Goal: Transaction & Acquisition: Book appointment/travel/reservation

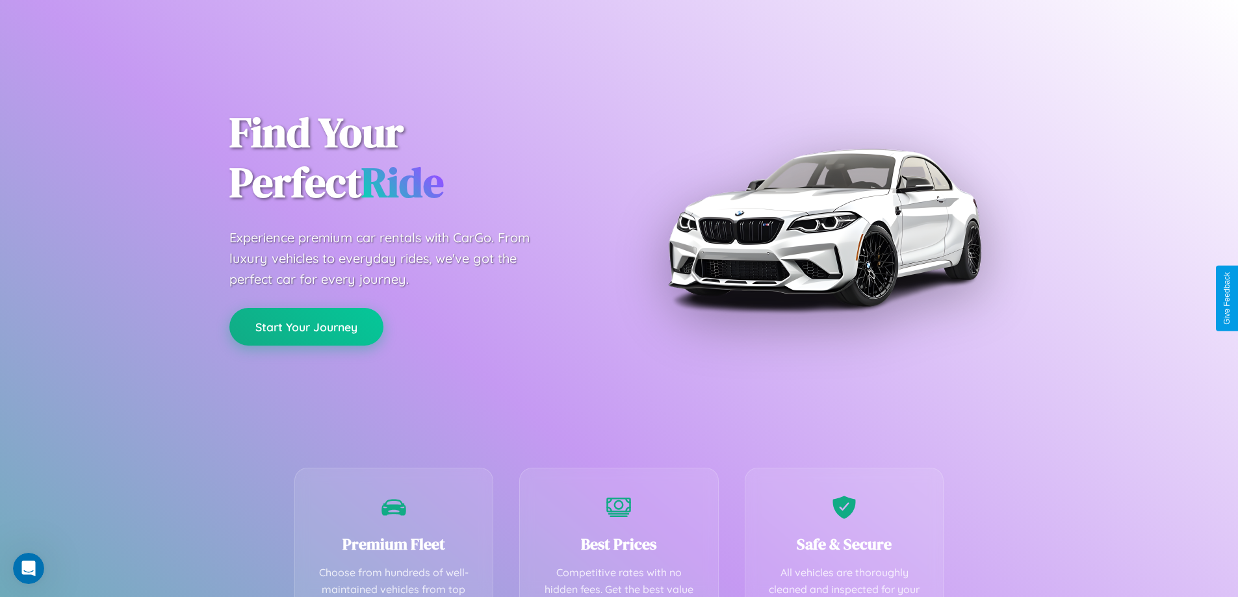
click at [306, 327] on button "Start Your Journey" at bounding box center [306, 327] width 154 height 38
click at [306, 326] on button "Start Your Journey" at bounding box center [306, 327] width 154 height 38
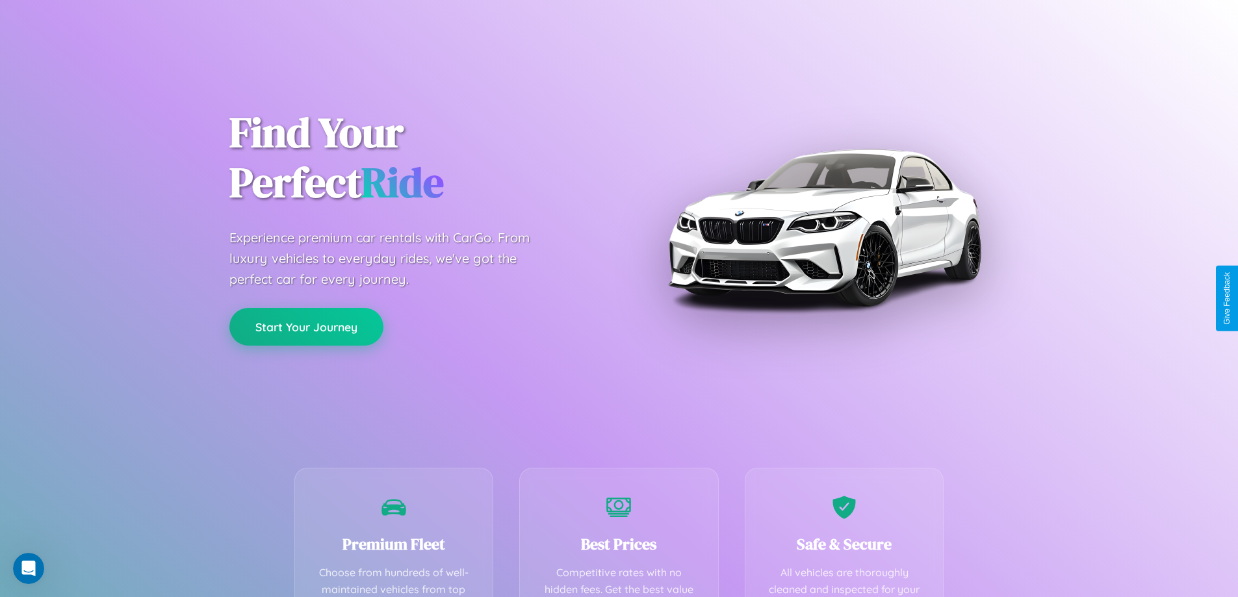
click at [306, 326] on button "Start Your Journey" at bounding box center [306, 327] width 154 height 38
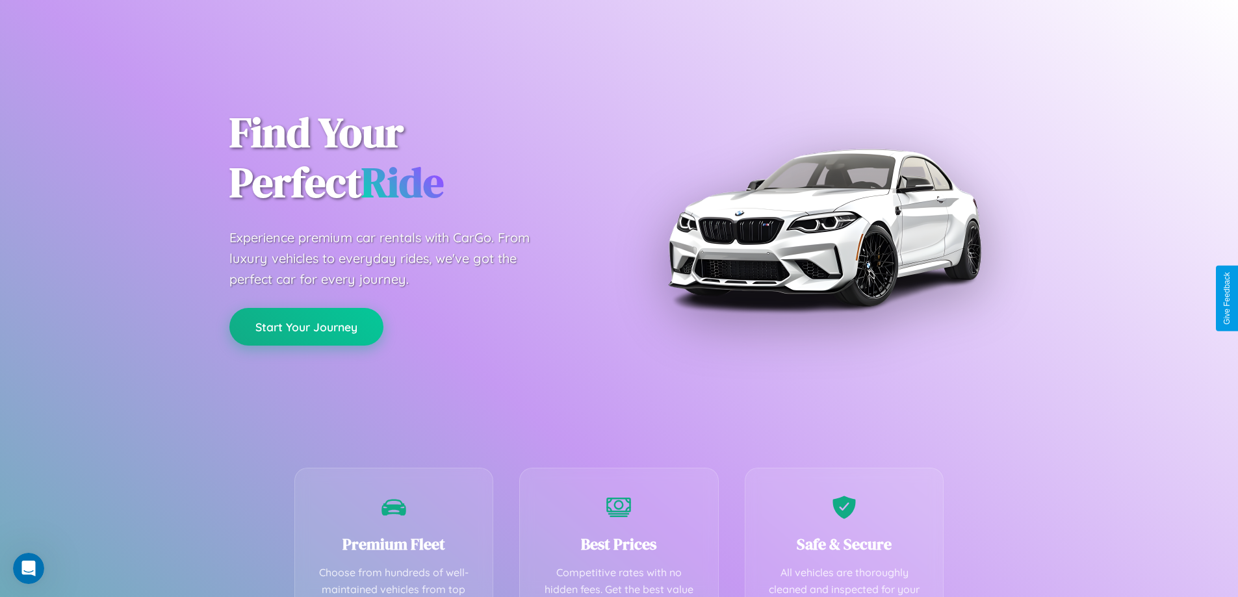
click at [306, 326] on button "Start Your Journey" at bounding box center [306, 327] width 154 height 38
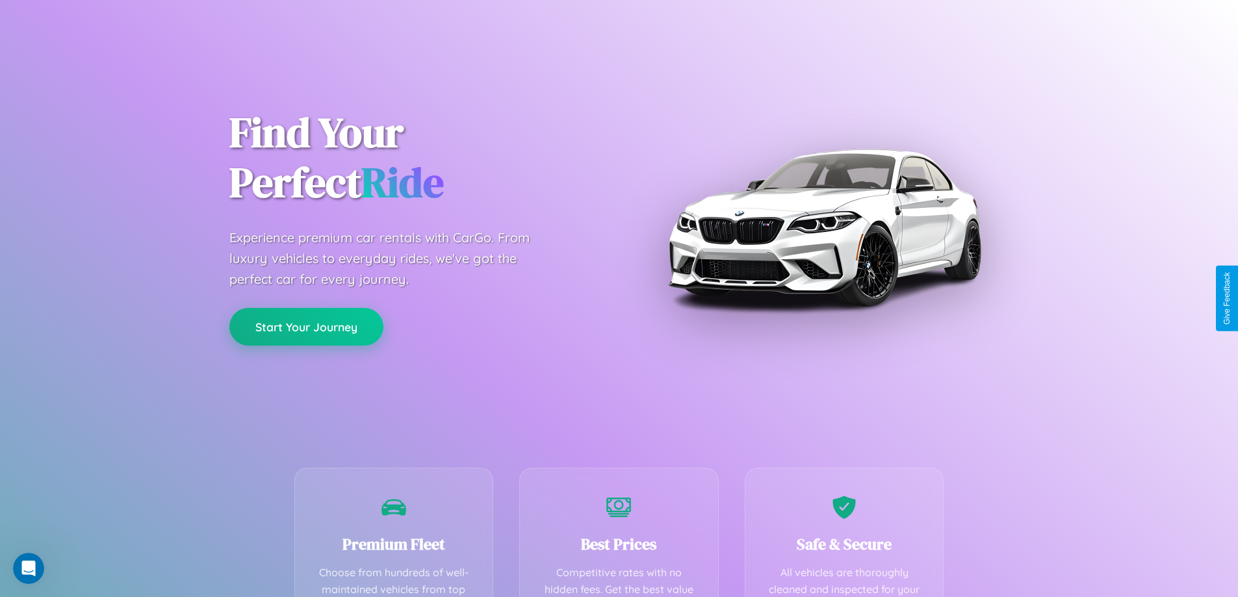
click at [306, 326] on button "Start Your Journey" at bounding box center [306, 327] width 154 height 38
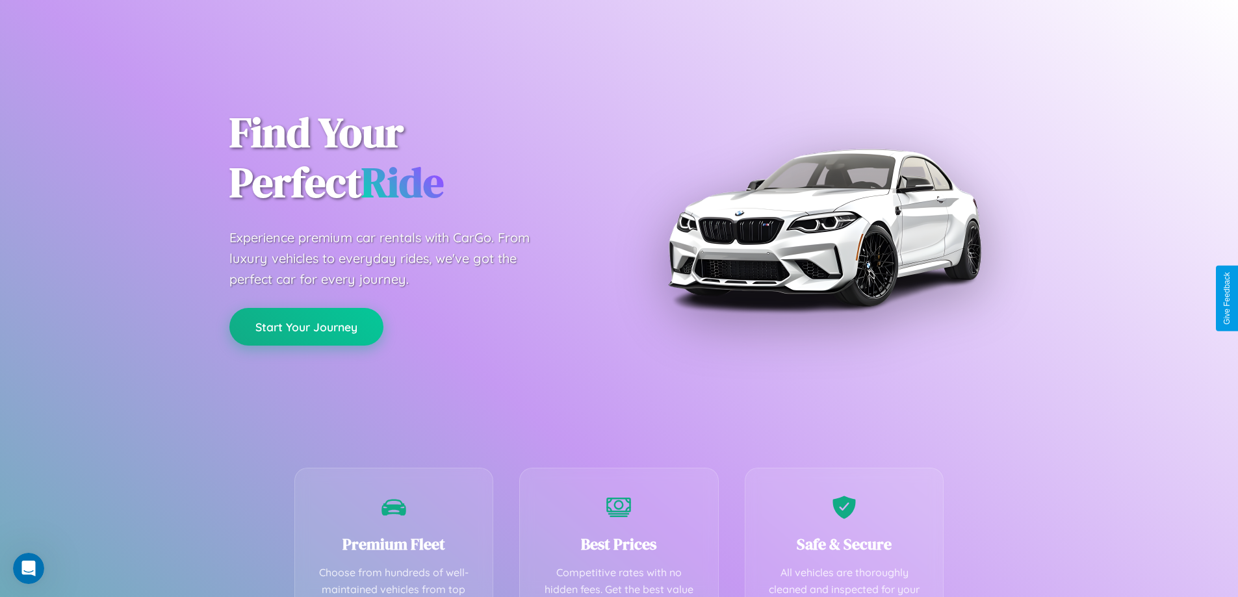
click at [306, 326] on button "Start Your Journey" at bounding box center [306, 327] width 154 height 38
